Goal: Task Accomplishment & Management: Use online tool/utility

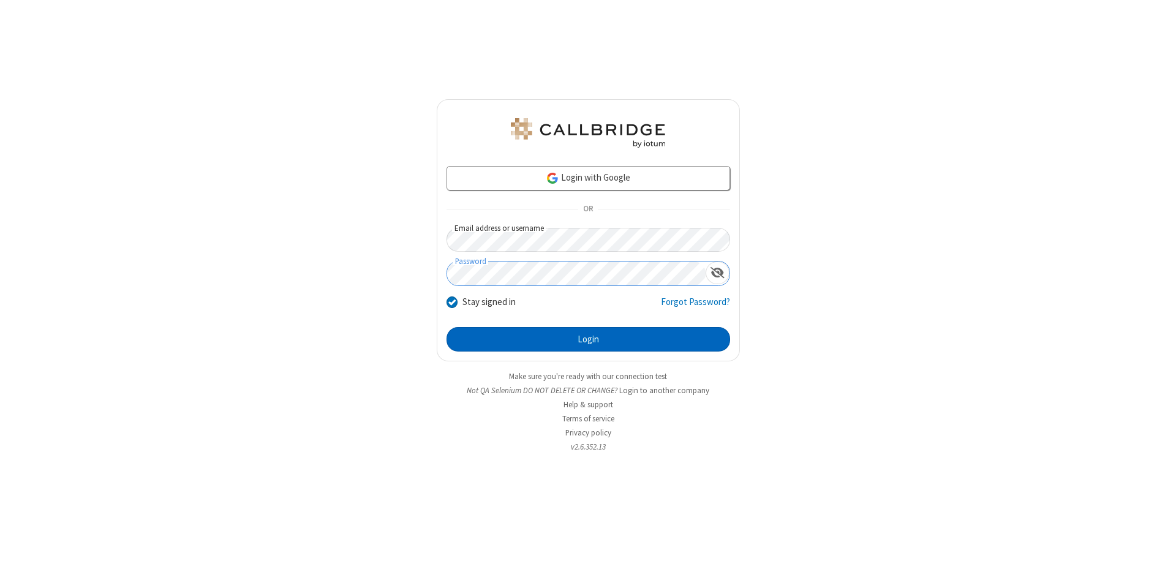
click at [588, 339] on button "Login" at bounding box center [589, 339] width 284 height 25
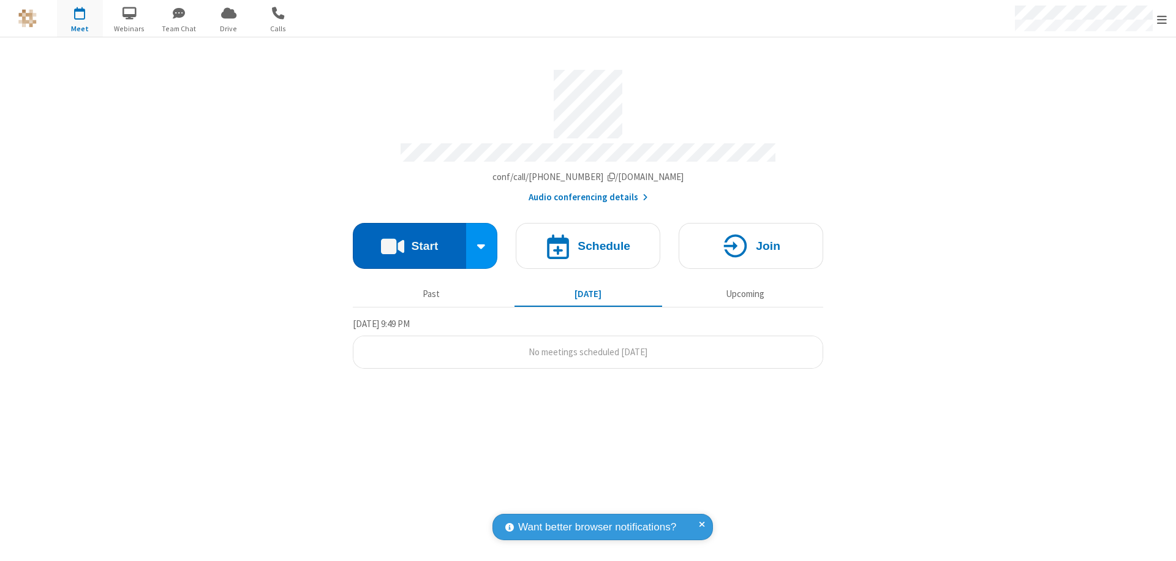
click at [409, 240] on button "Start" at bounding box center [409, 246] width 113 height 46
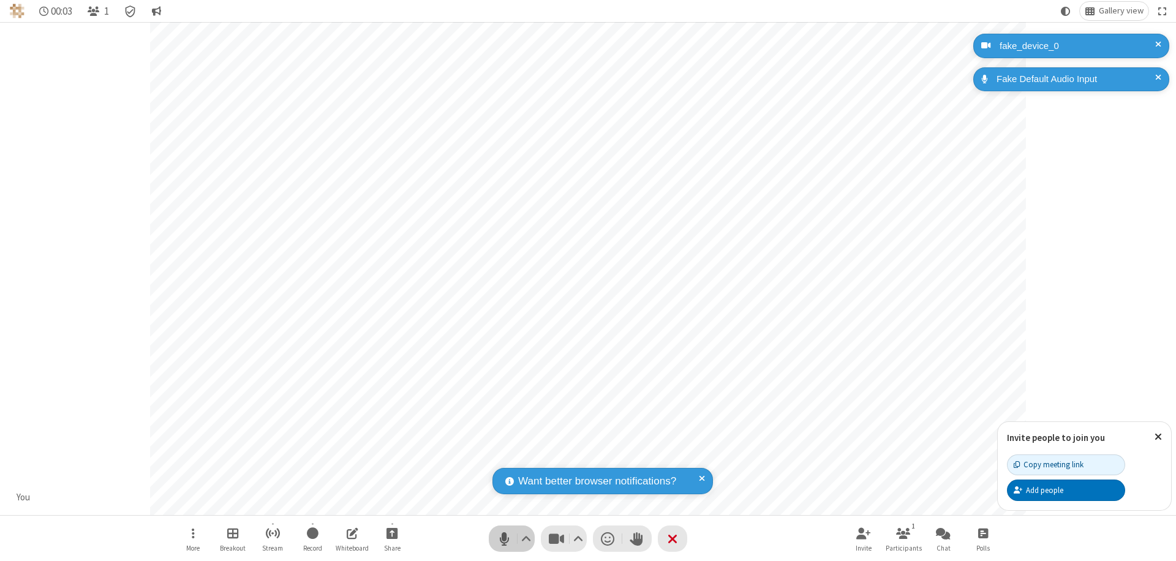
click at [504, 539] on span "Mute (⌘+Shift+A)" at bounding box center [504, 539] width 18 height 18
click at [504, 539] on span "Unmute (⌘+Shift+A)" at bounding box center [504, 539] width 18 height 18
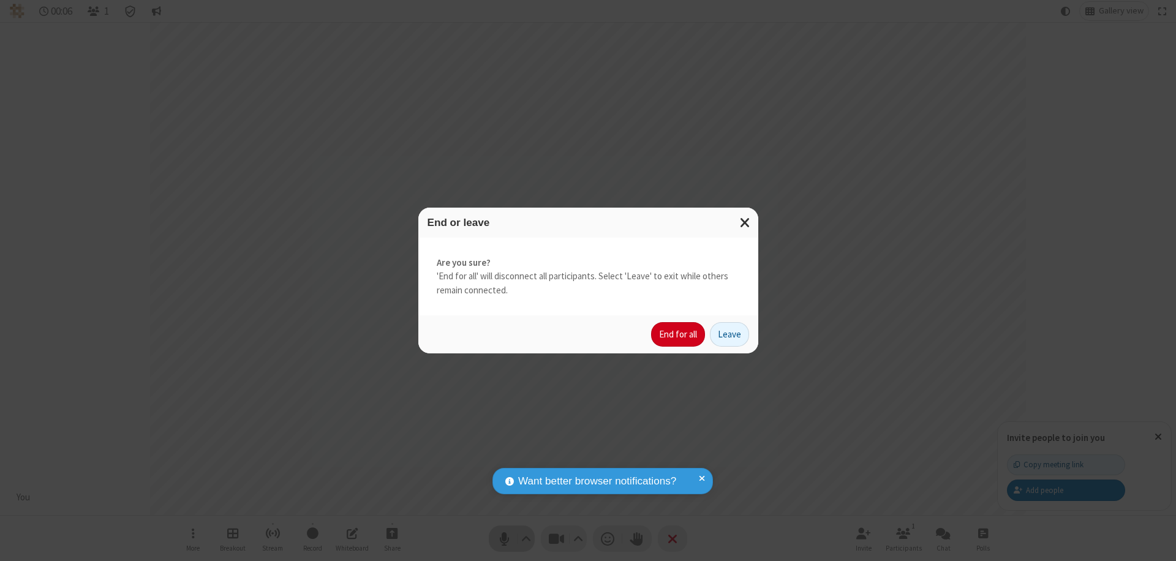
click at [679, 334] on button "End for all" at bounding box center [678, 334] width 54 height 25
